Goal: Task Accomplishment & Management: Manage account settings

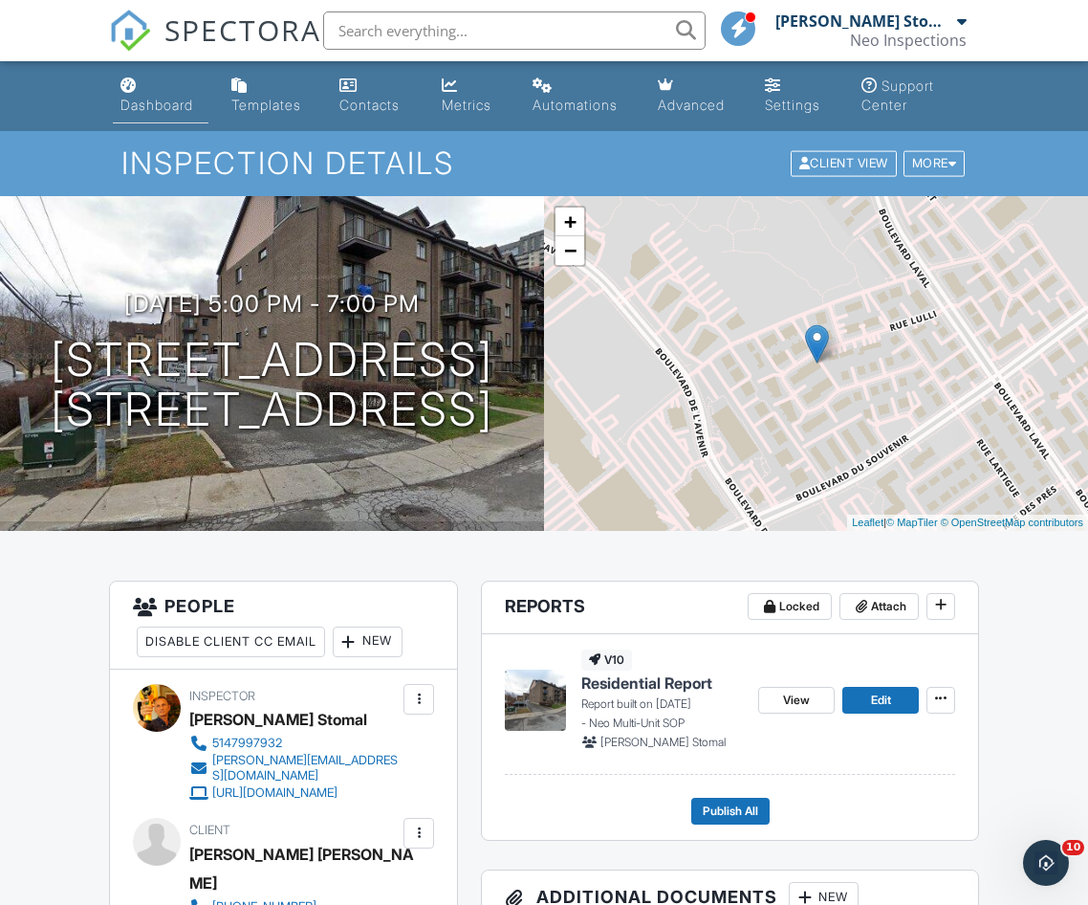
click at [145, 103] on div "Dashboard" at bounding box center [157, 105] width 73 height 16
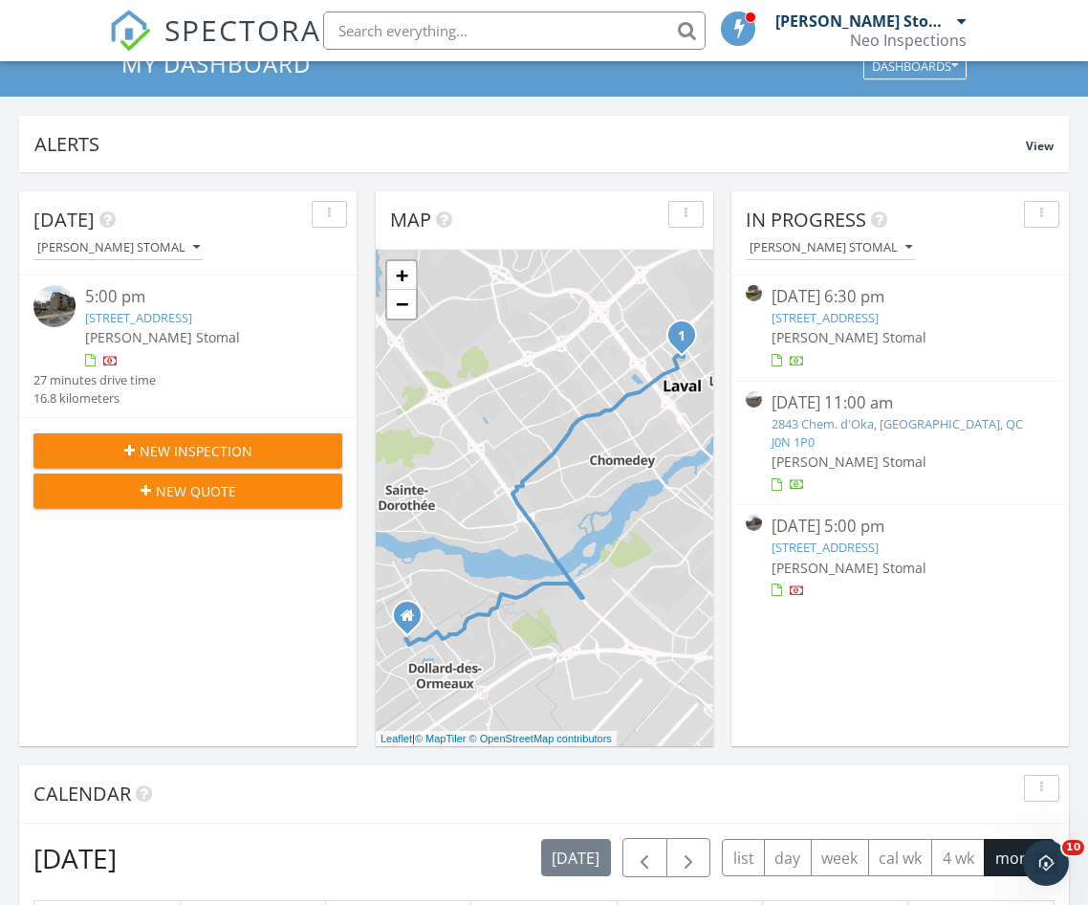
click at [800, 326] on link "5700 Boul Cavendish 1110, Côte Saint-Luc, QC H4W 1S8" at bounding box center [825, 317] width 107 height 17
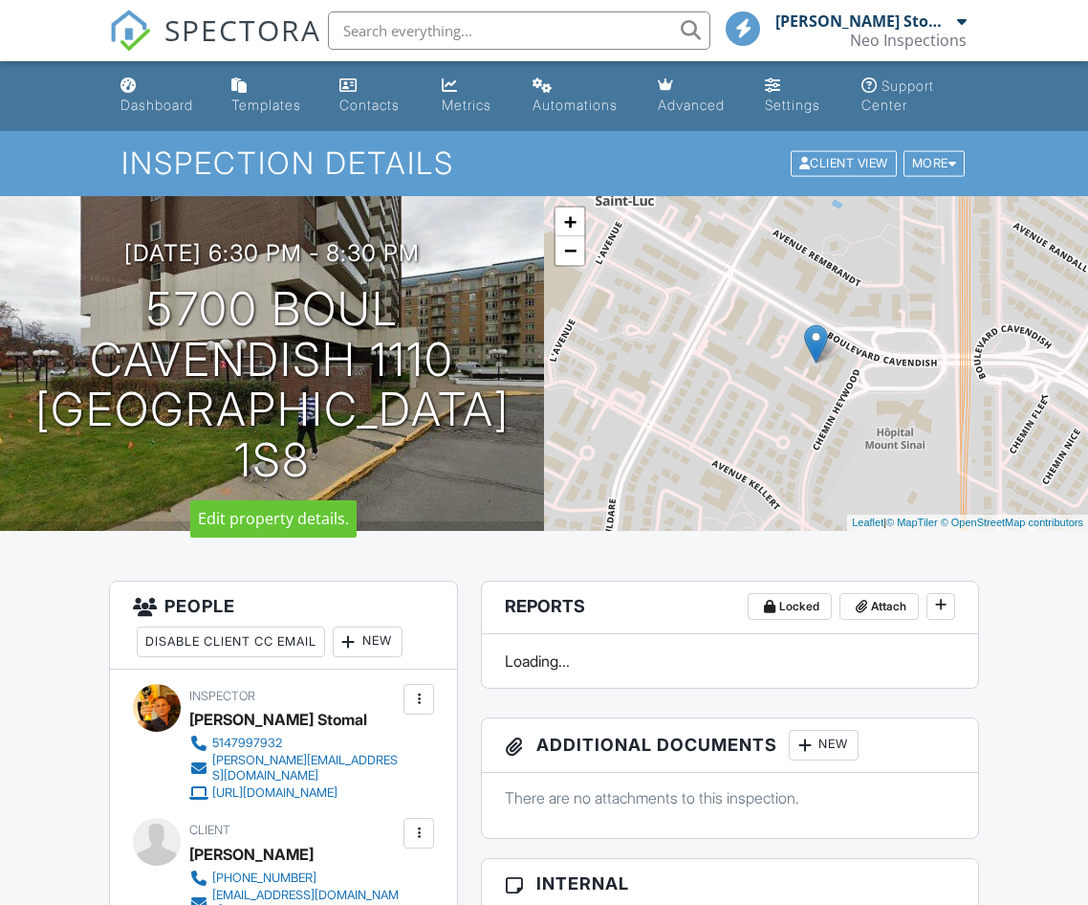
click at [313, 303] on h1 "5700 Boul Cavendish 1110 [STREET_ADDRESS]" at bounding box center [272, 385] width 483 height 202
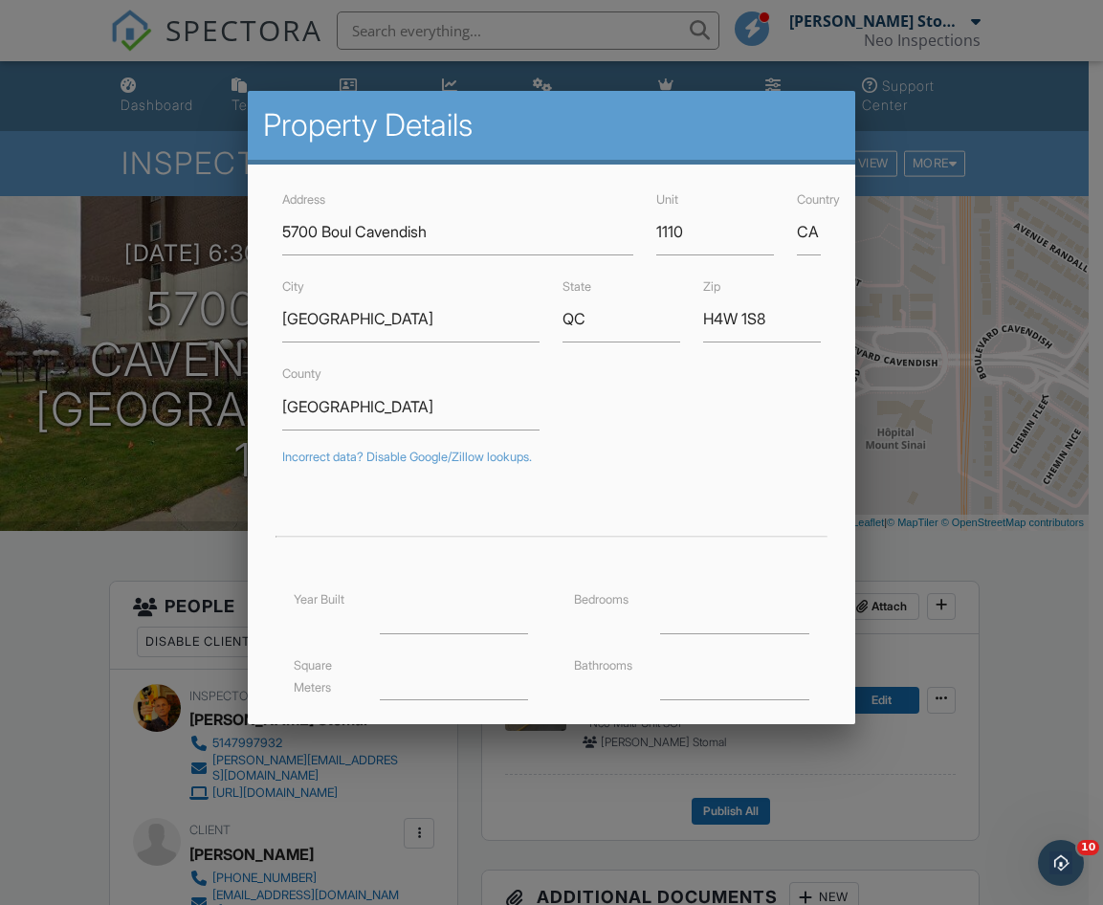
click at [48, 632] on div at bounding box center [551, 469] width 1103 height 1131
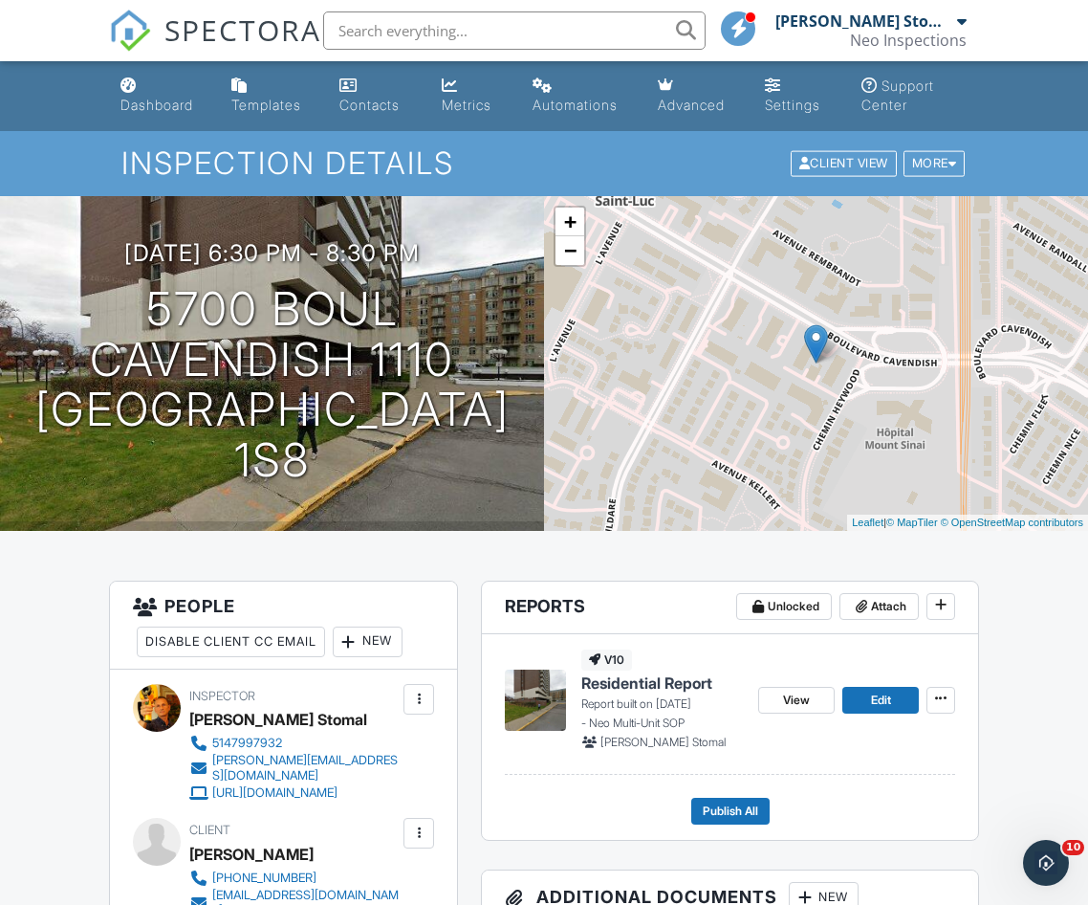
drag, startPoint x: 296, startPoint y: 853, endPoint x: 193, endPoint y: 856, distance: 103.3
click at [193, 856] on div "[PERSON_NAME]" at bounding box center [251, 854] width 124 height 29
copy div "[PERSON_NAME]"
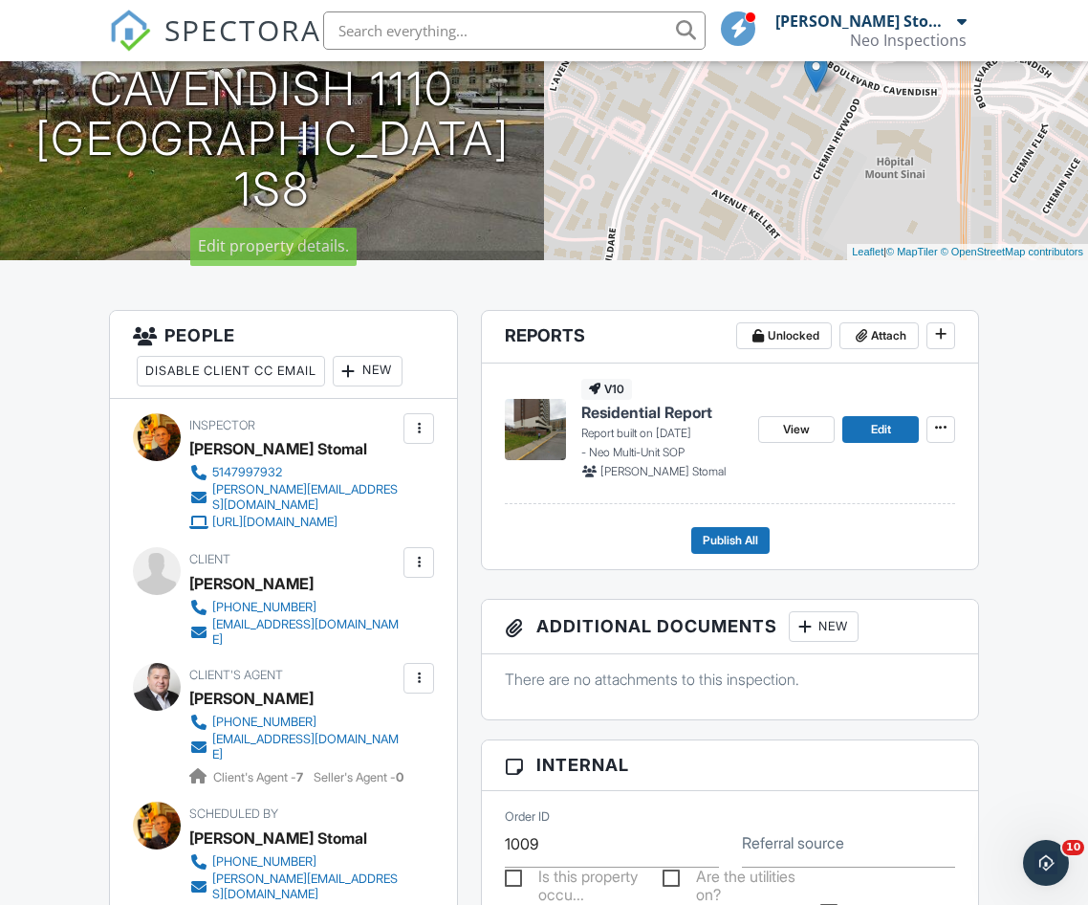
scroll to position [287, 0]
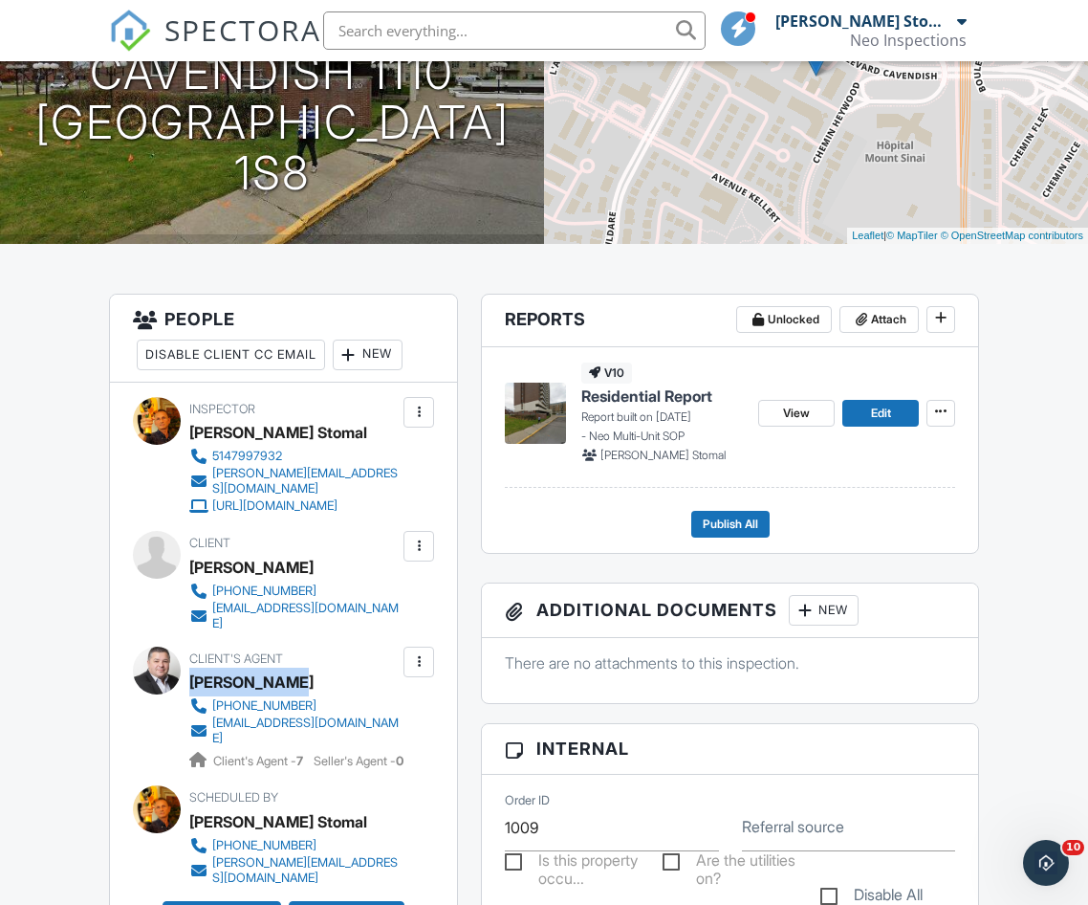
drag, startPoint x: 298, startPoint y: 667, endPoint x: 193, endPoint y: 672, distance: 105.4
click at [193, 672] on div "Hagai Brener" at bounding box center [301, 682] width 225 height 29
copy div "Hagai Brener"
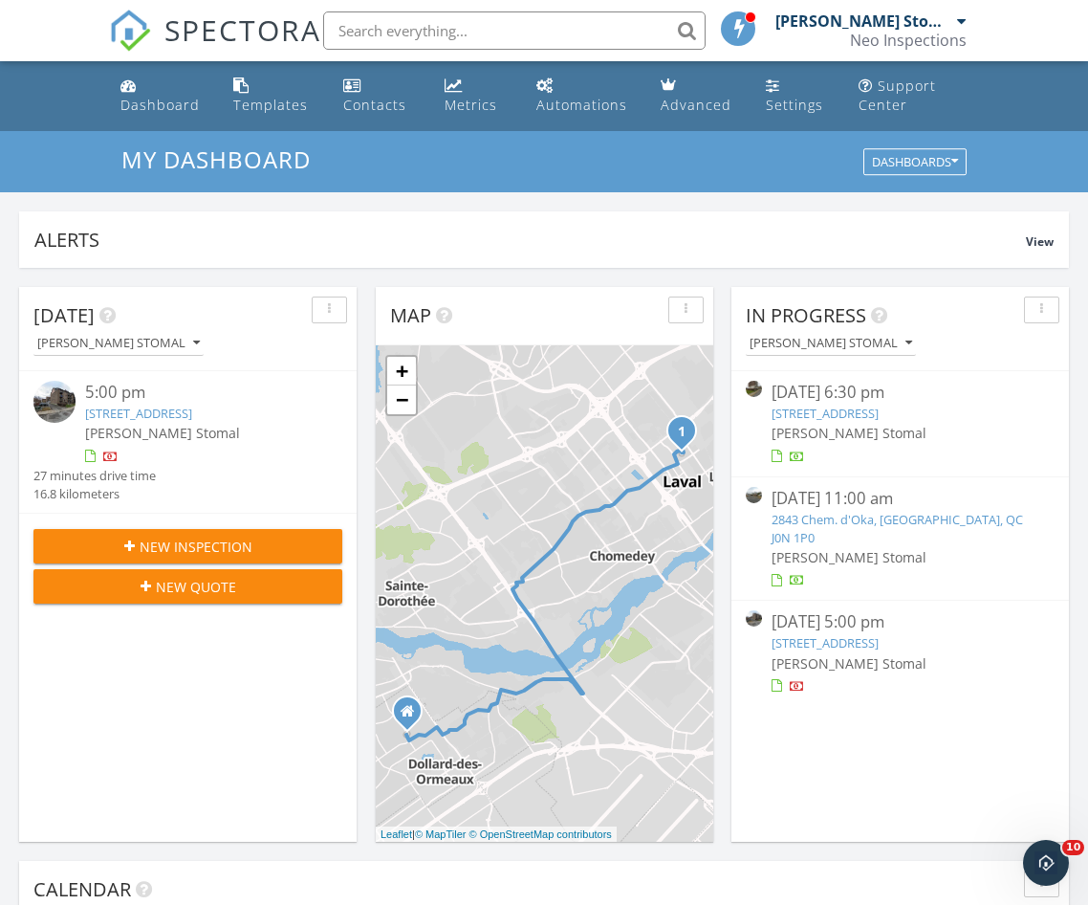
click at [819, 442] on span "[PERSON_NAME] Stomal" at bounding box center [849, 433] width 155 height 18
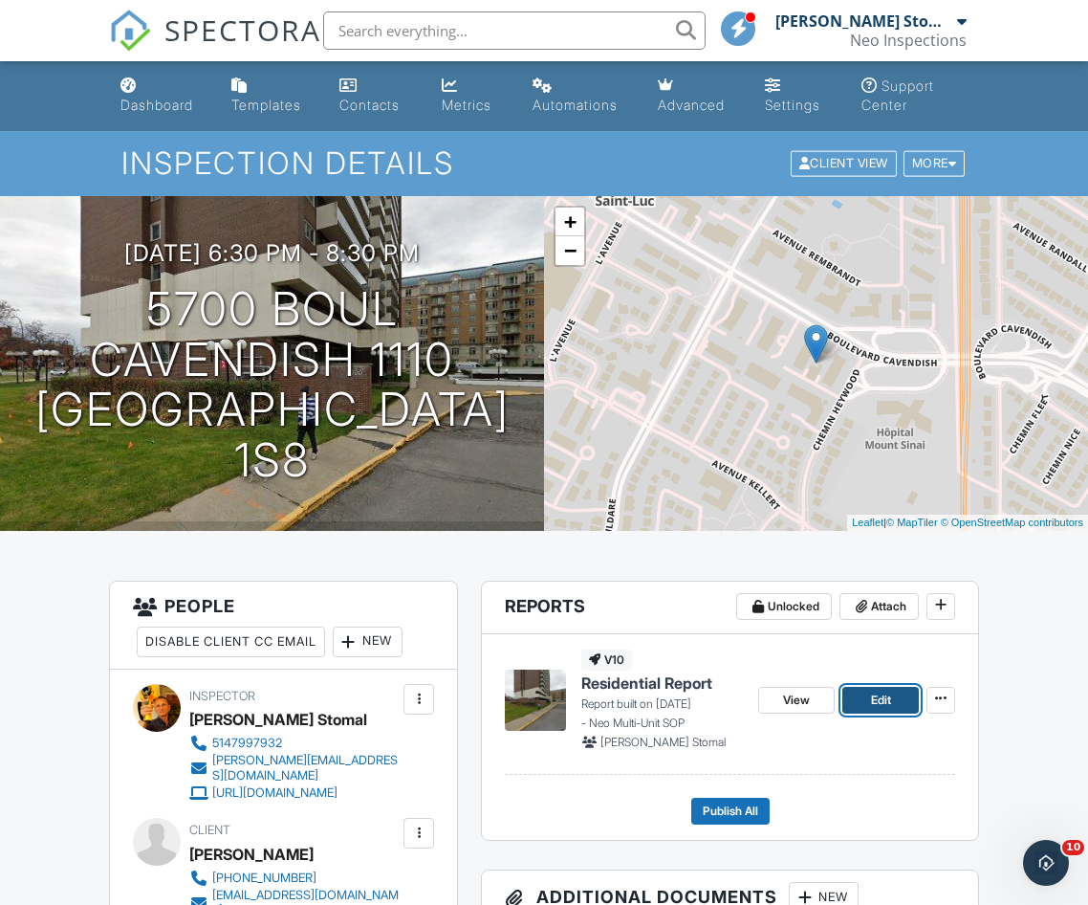
click at [888, 701] on span "Edit" at bounding box center [881, 700] width 20 height 19
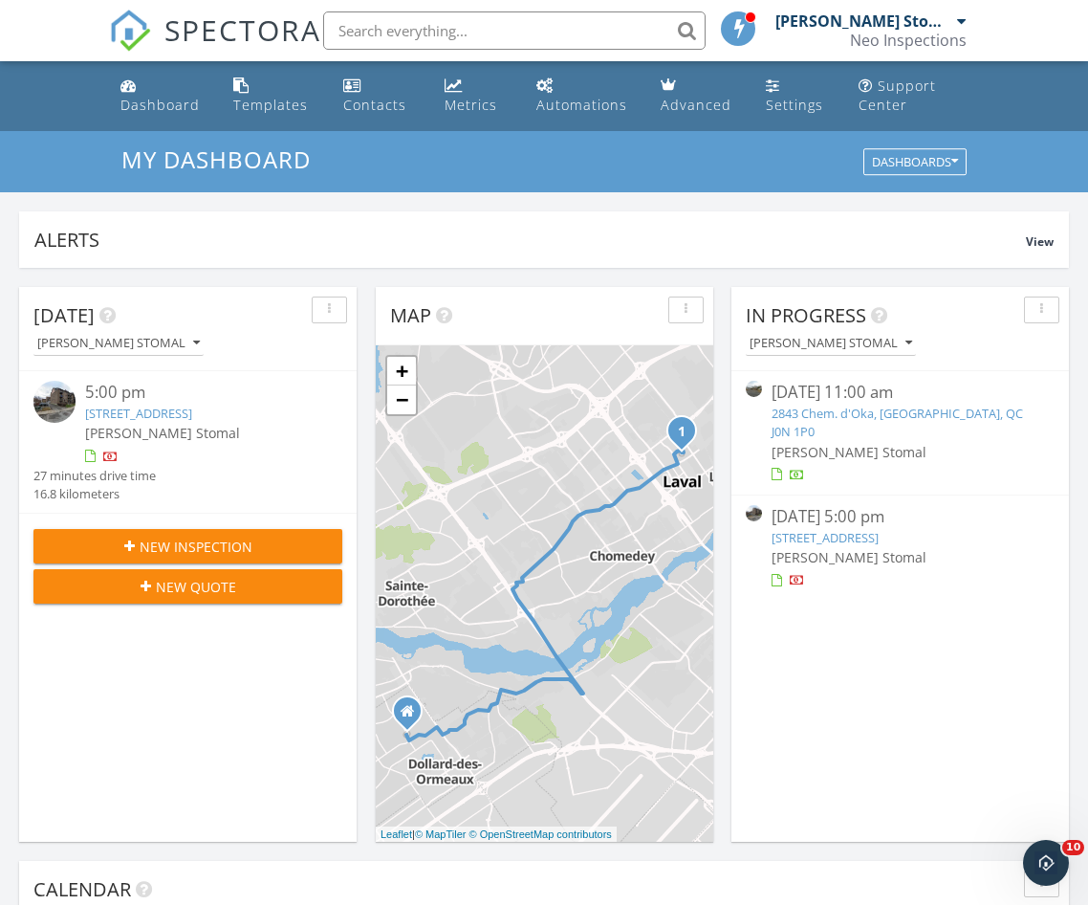
click at [897, 419] on link "2843 Chem. d'Oka, Sainte-Marthe-sur-le-Lac, QC J0N 1P0" at bounding box center [898, 422] width 252 height 35
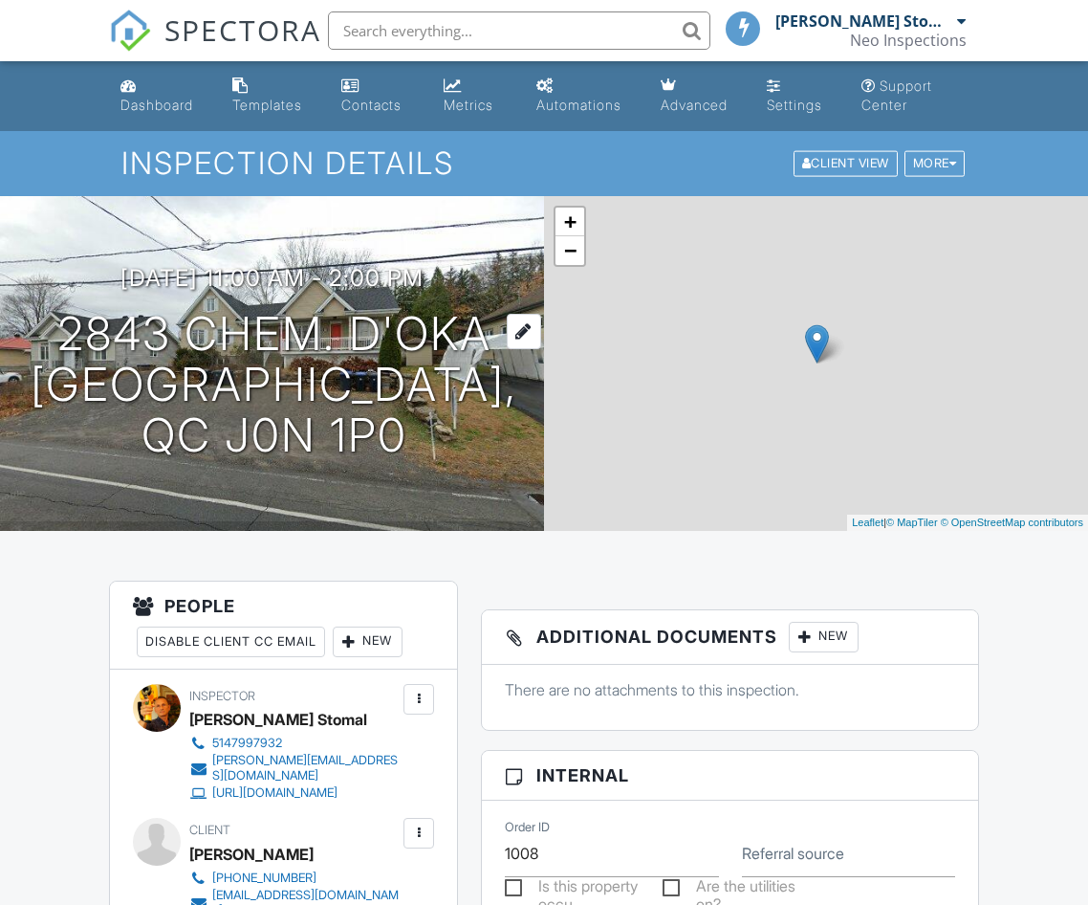
click at [320, 318] on h1 "2843 Chem. d'Oka Sainte-Marthe-sur-le-Lac, QC J0N 1P0" at bounding box center [274, 384] width 487 height 151
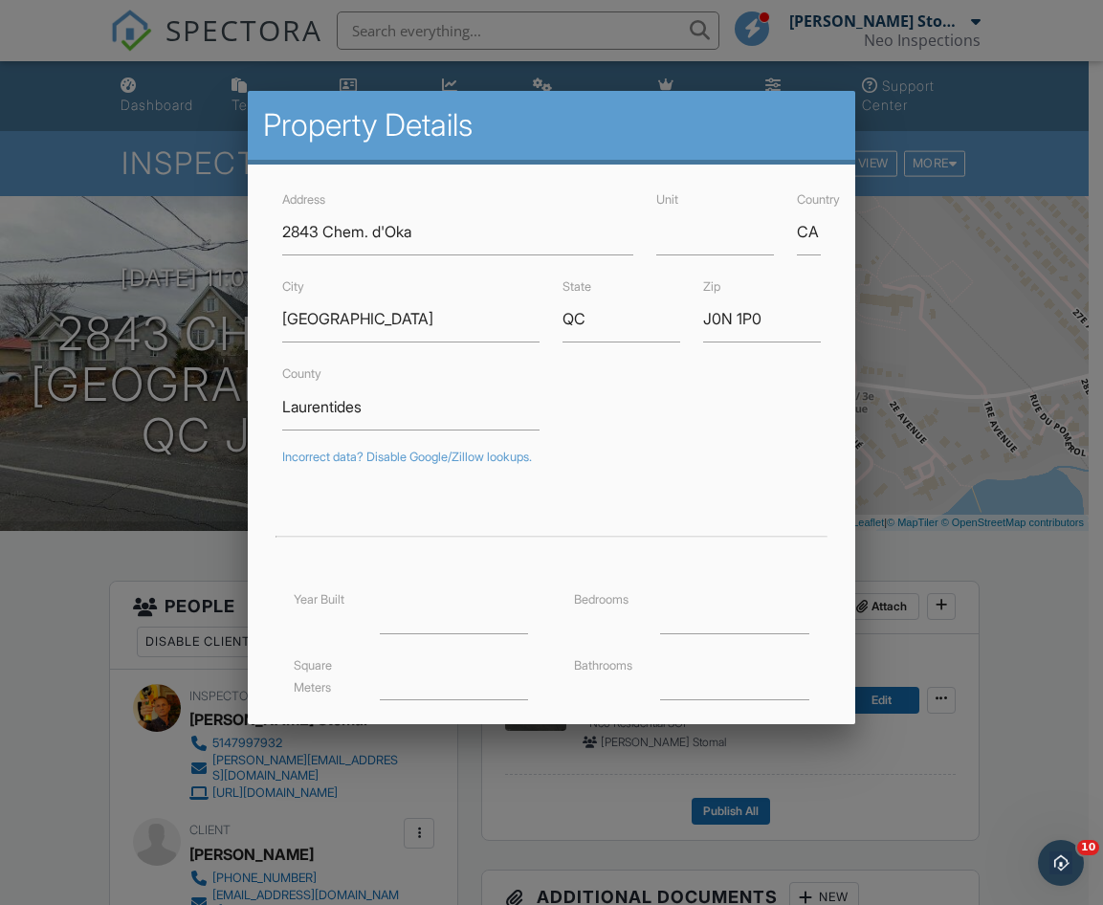
click at [1028, 591] on div at bounding box center [551, 469] width 1103 height 1131
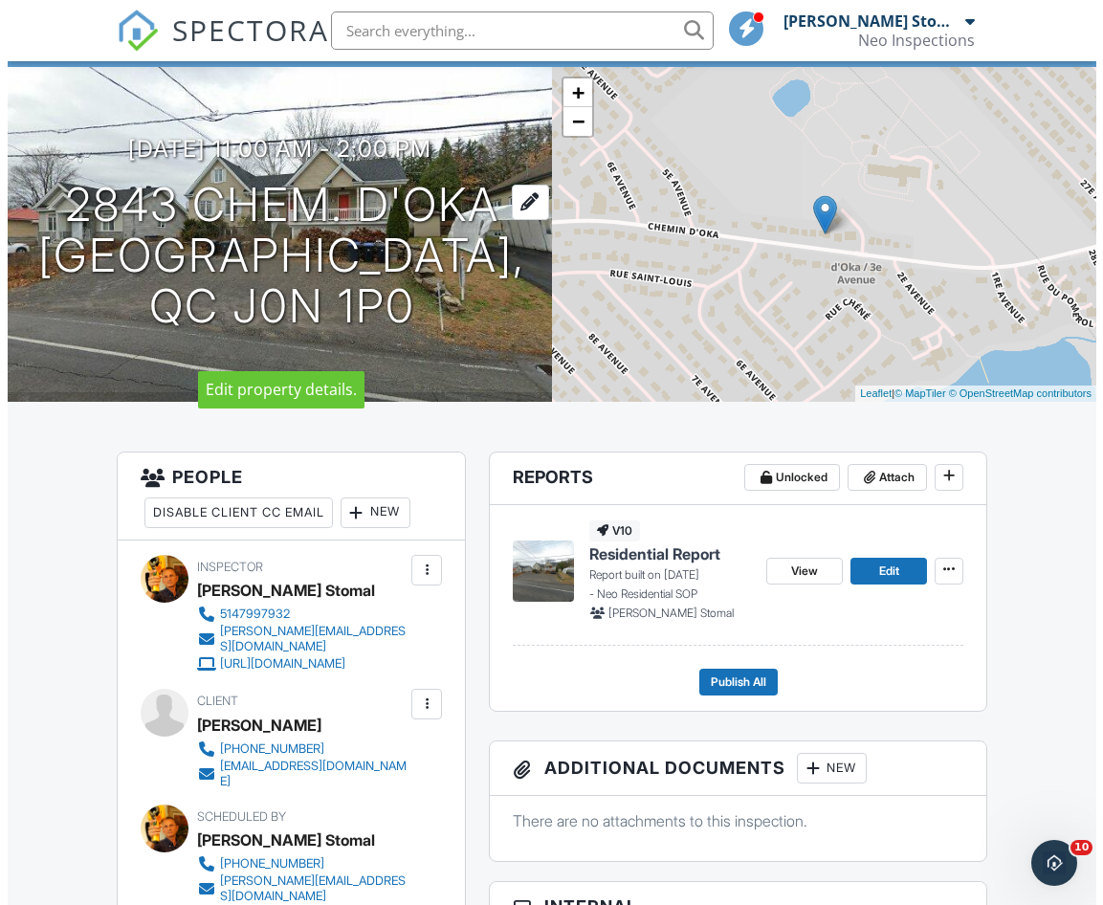
scroll to position [96, 0]
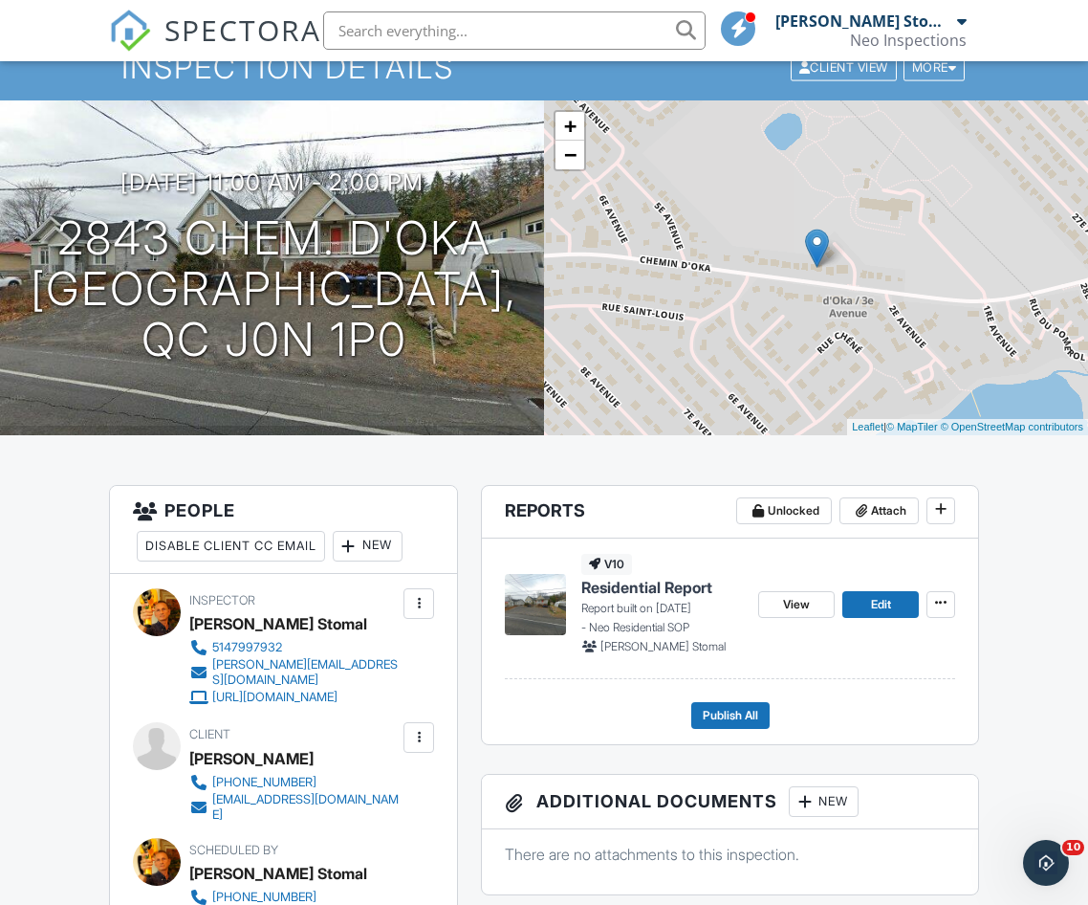
drag, startPoint x: 326, startPoint y: 762, endPoint x: 190, endPoint y: 764, distance: 135.8
click at [190, 764] on div "[PERSON_NAME]" at bounding box center [301, 758] width 225 height 29
copy div "[PERSON_NAME]"
click at [939, 605] on icon at bounding box center [940, 602] width 11 height 13
click at [867, 747] on input "Delete Report" at bounding box center [845, 745] width 195 height 43
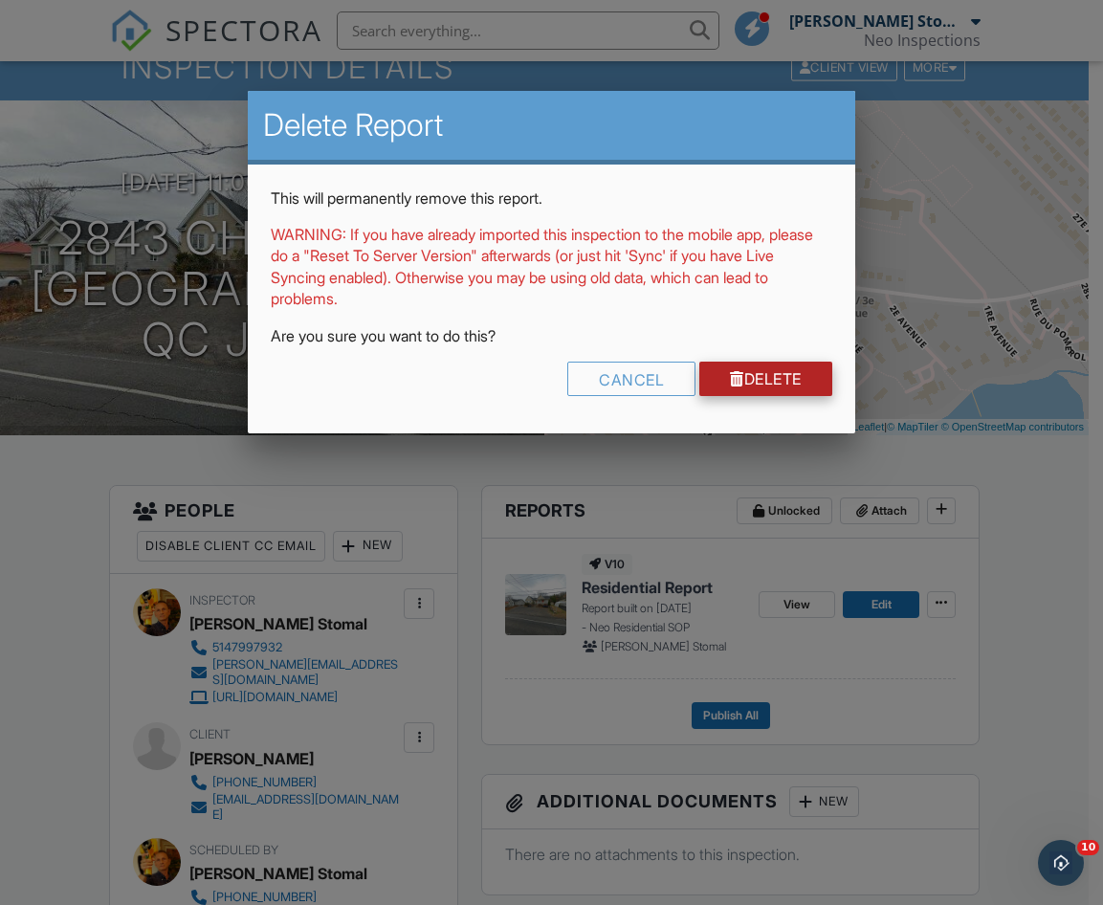
click at [779, 372] on link "Delete" at bounding box center [765, 379] width 133 height 34
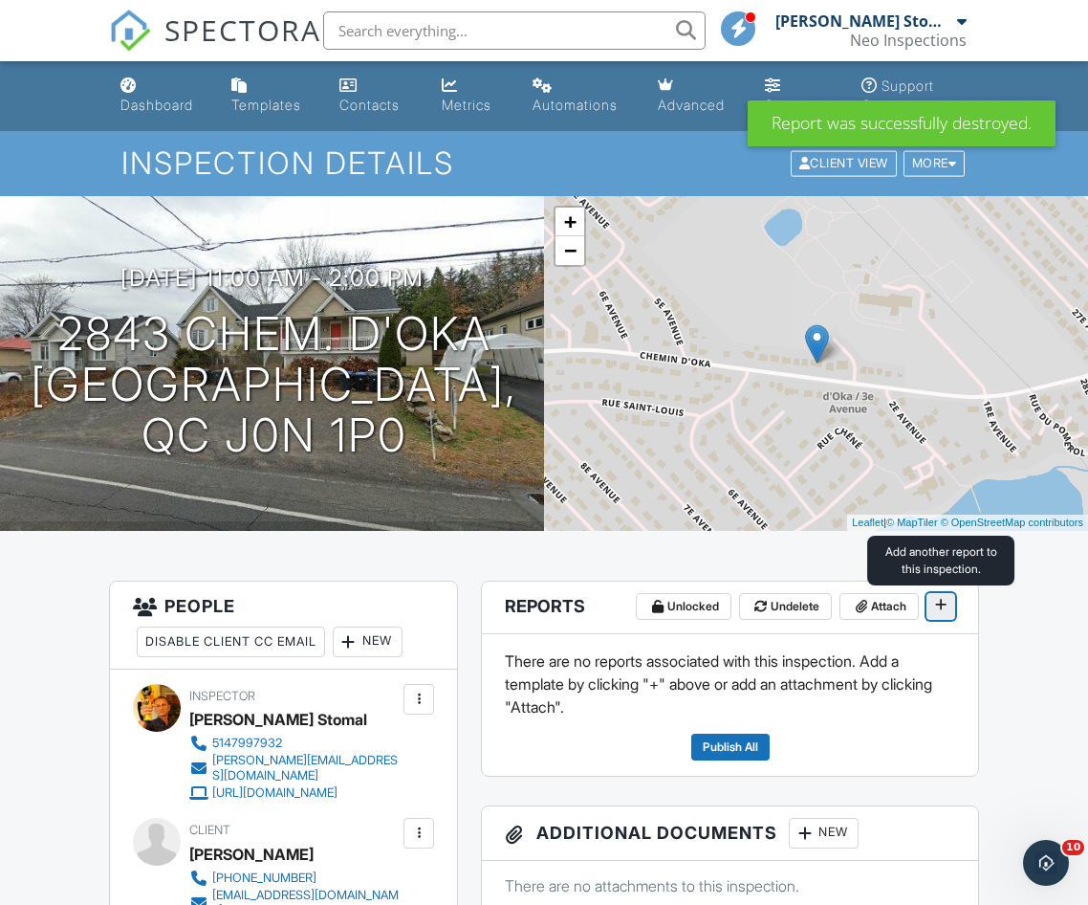
click at [935, 602] on icon at bounding box center [940, 604] width 11 height 13
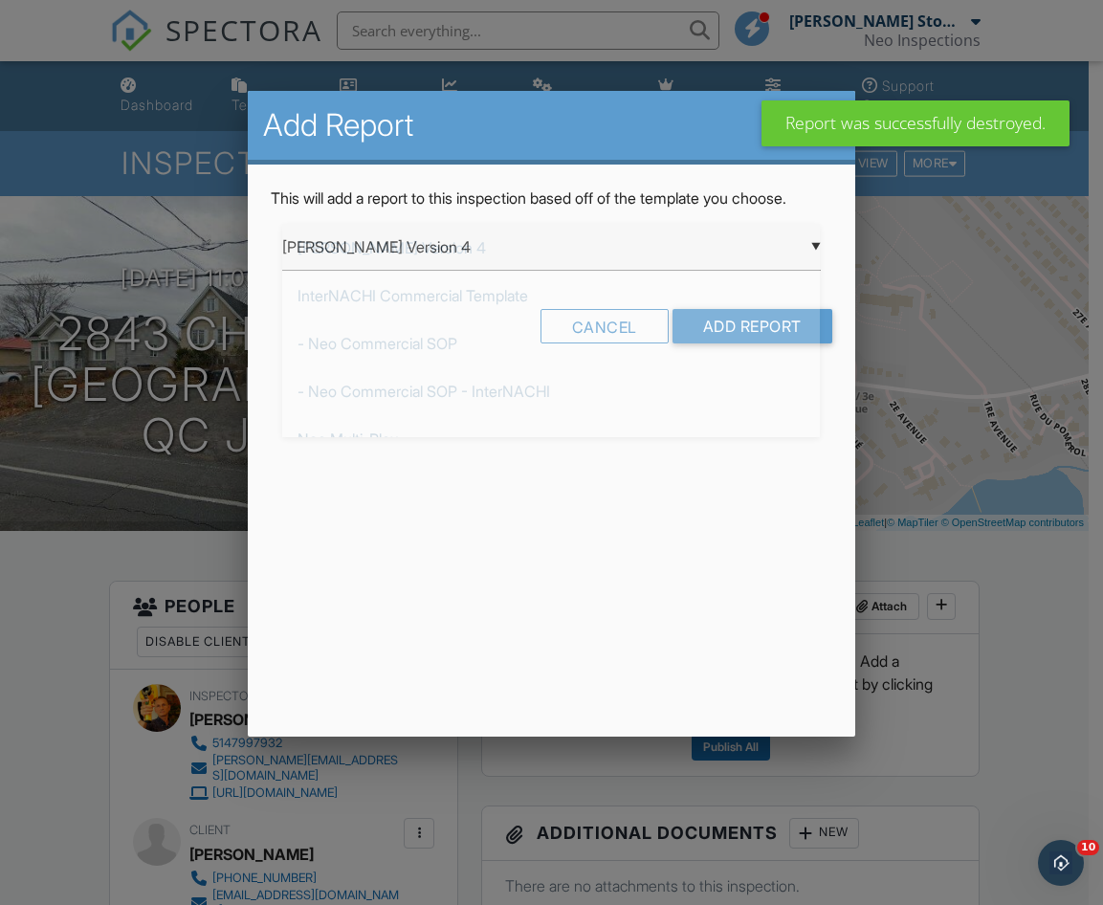
click at [485, 249] on div "▼ [PERSON_NAME] Version 4 [PERSON_NAME] Version 4 InterNACHI Commercial Templat…" at bounding box center [550, 247] width 537 height 47
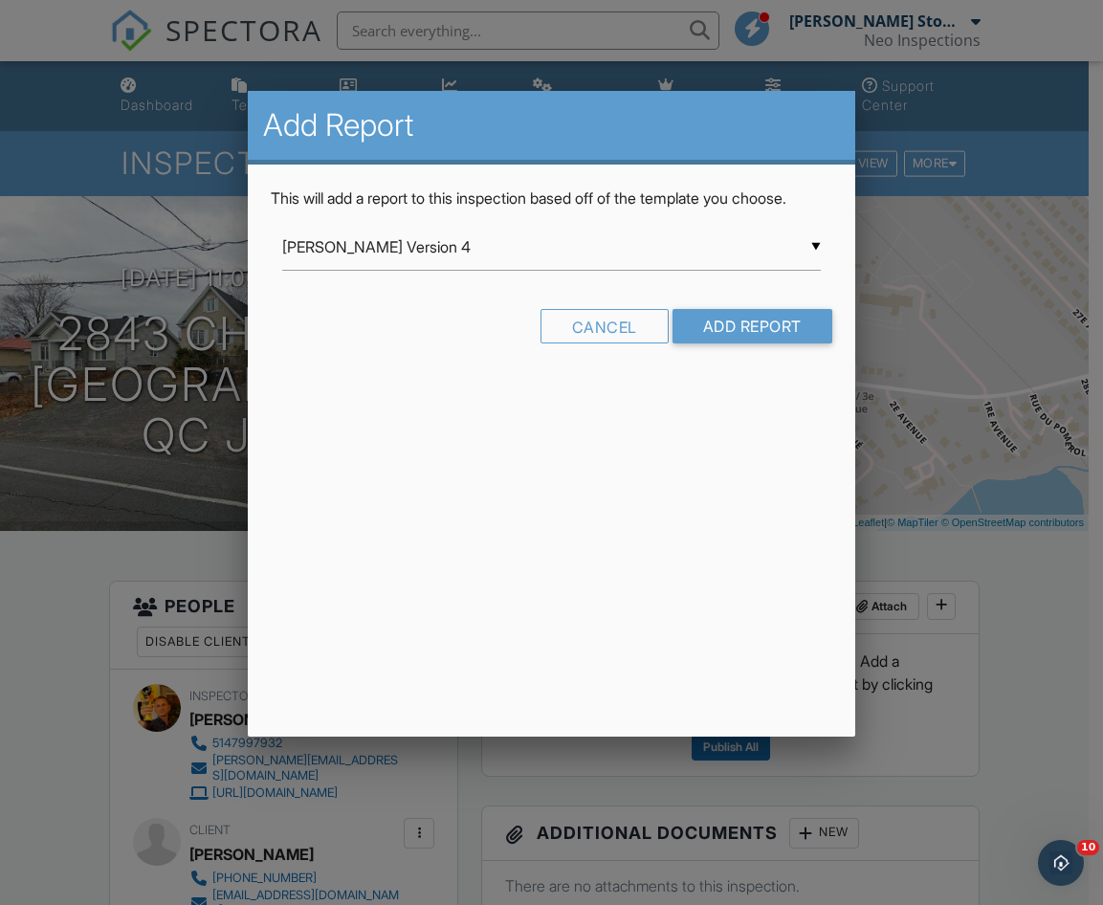
click at [459, 265] on div "▼ [PERSON_NAME] Version 4 [PERSON_NAME] Version 4 InterNACHI Commercial Templat…" at bounding box center [550, 247] width 537 height 47
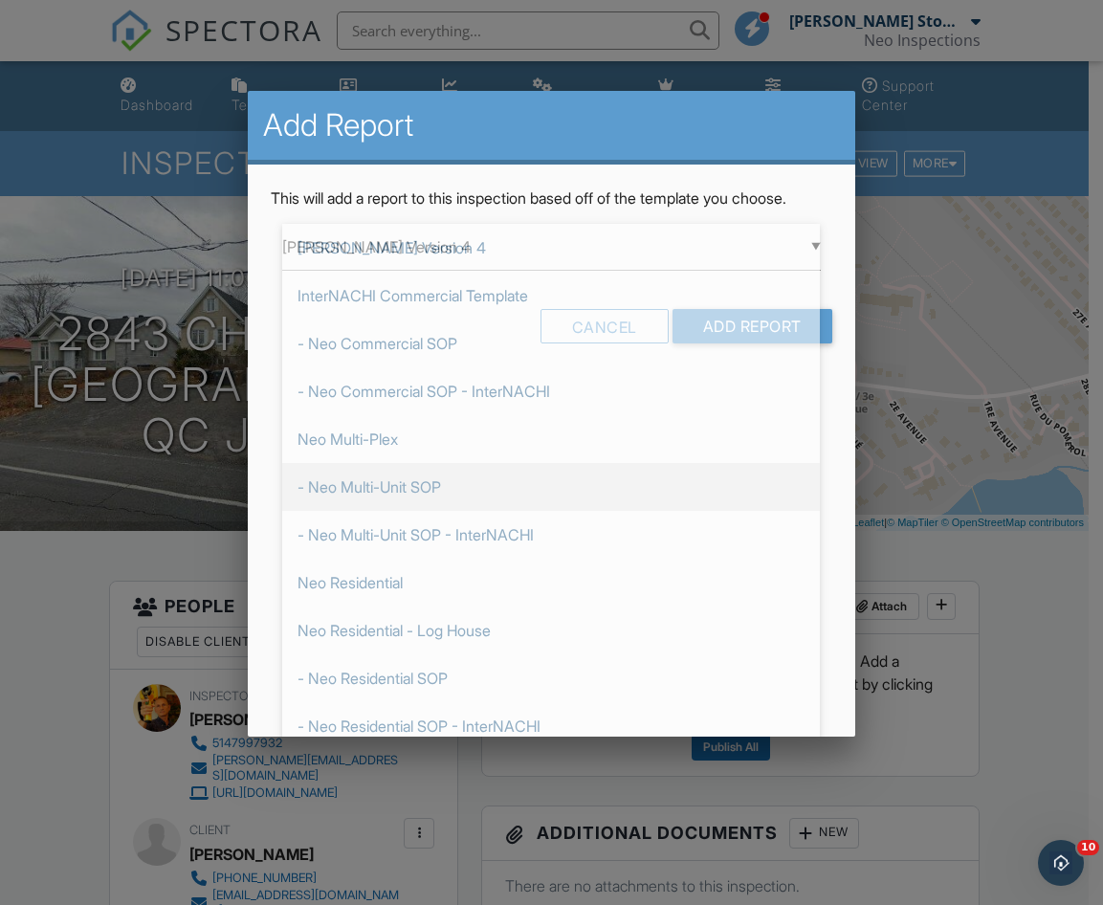
click at [426, 504] on span "- Neo Multi-Unit SOP" at bounding box center [550, 487] width 537 height 48
type input "- Neo Multi-Unit SOP"
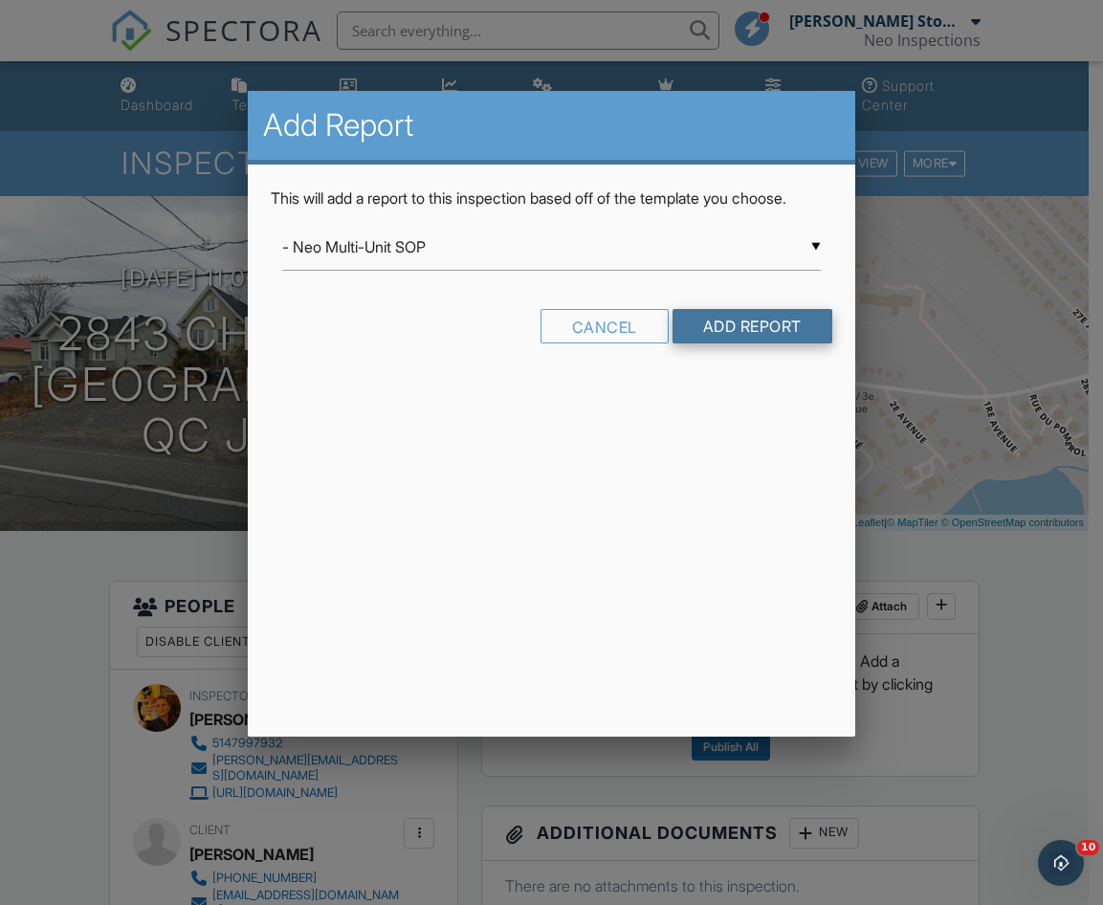
click at [758, 337] on input "Add Report" at bounding box center [752, 326] width 160 height 34
